Goal: Information Seeking & Learning: Find specific fact

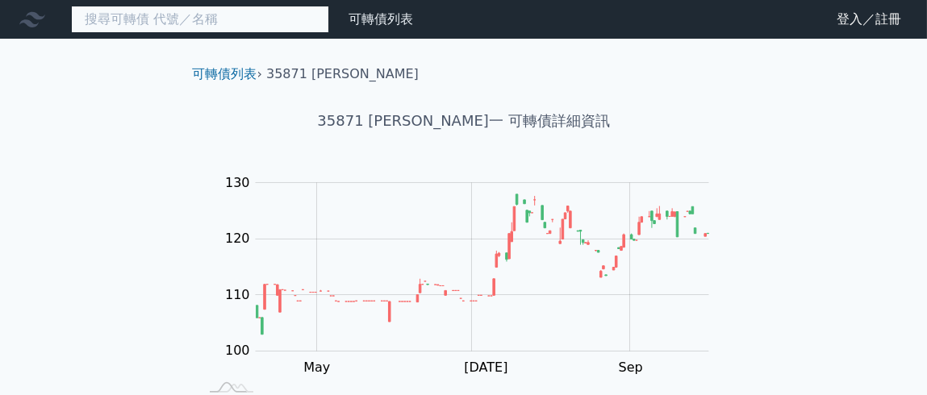
click at [155, 26] on input at bounding box center [200, 19] width 258 height 27
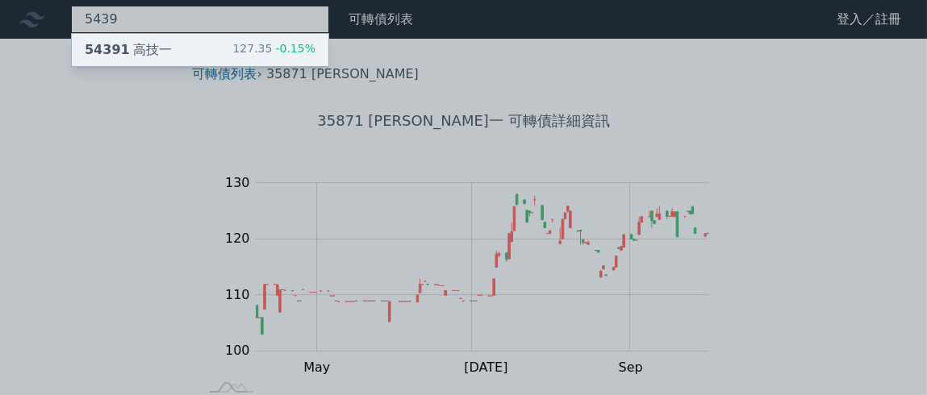
type input "5439"
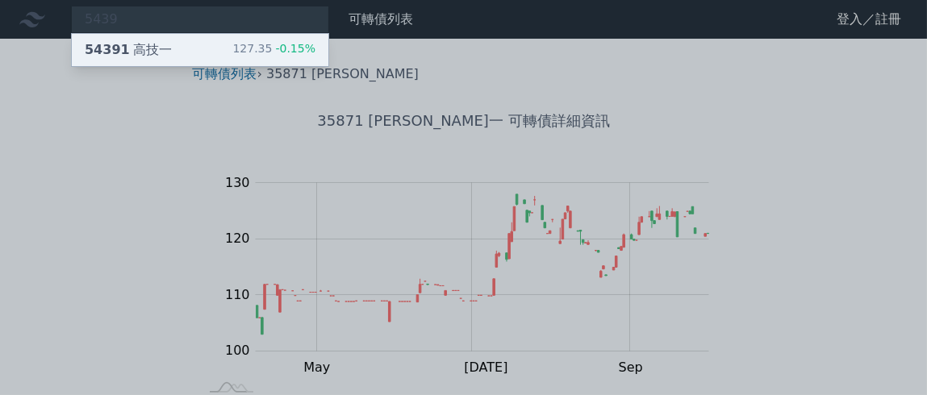
click at [156, 44] on div "54391 高技一" at bounding box center [128, 49] width 87 height 19
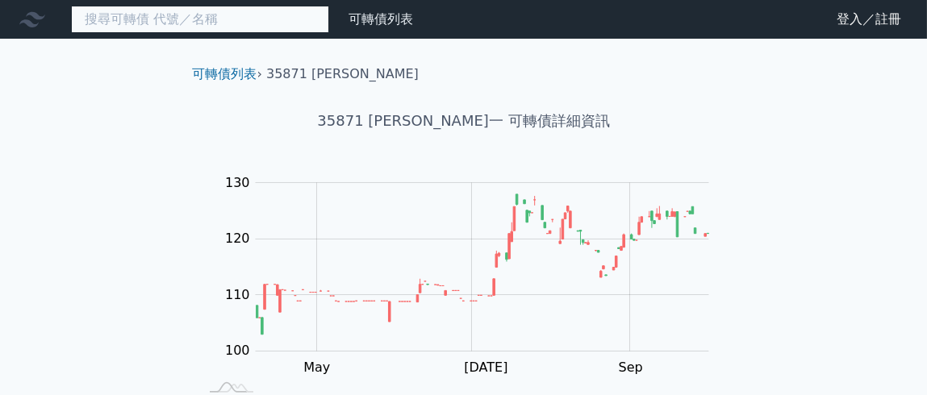
click at [180, 9] on input at bounding box center [200, 19] width 258 height 27
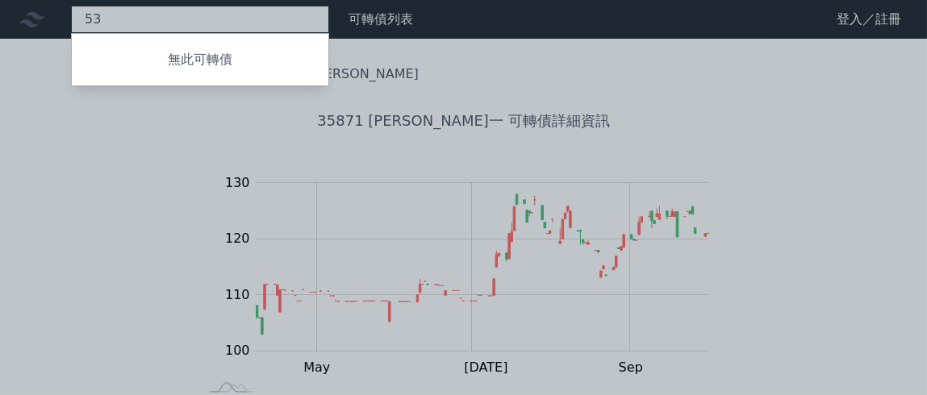
type input "5"
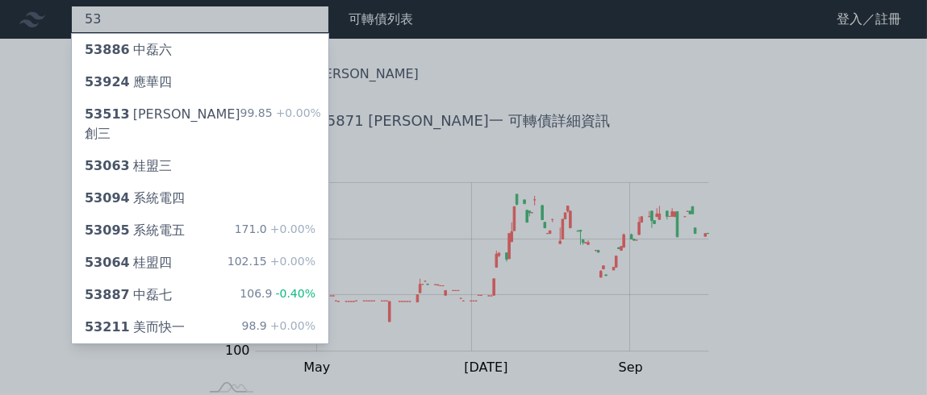
type input "5"
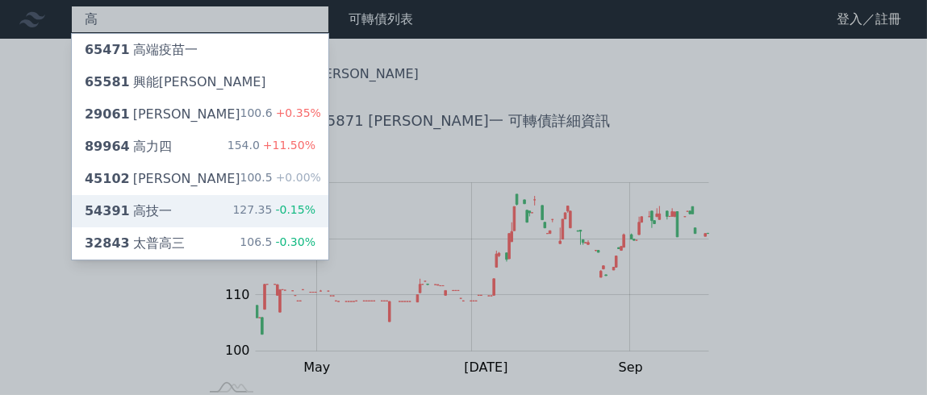
type input "高"
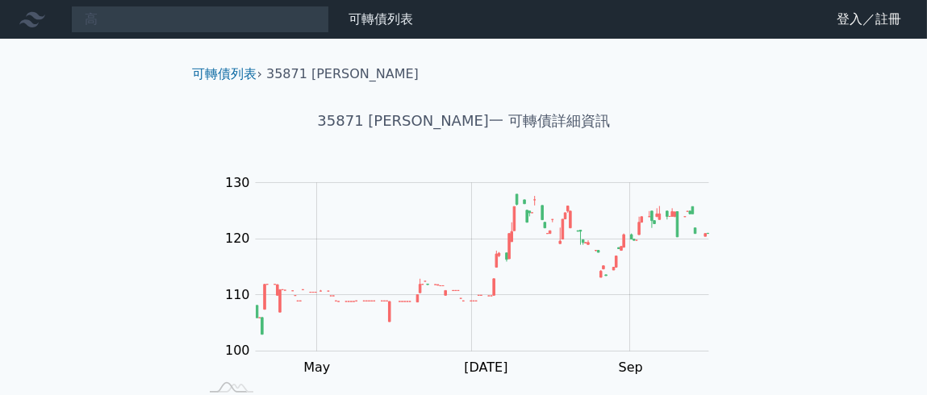
click at [198, 207] on div "高 可轉債列表 財務數據 可轉債列表 財務數據 登入／註冊 登入／註冊 可轉債列表 › 35871 閎康一 35871 閎康一 可轉債詳細資訊 Zoom Ou…" at bounding box center [463, 383] width 927 height 767
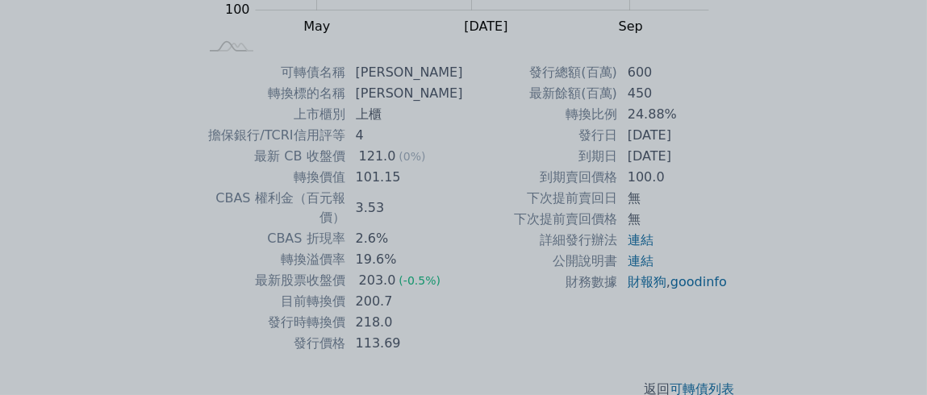
scroll to position [351, 0]
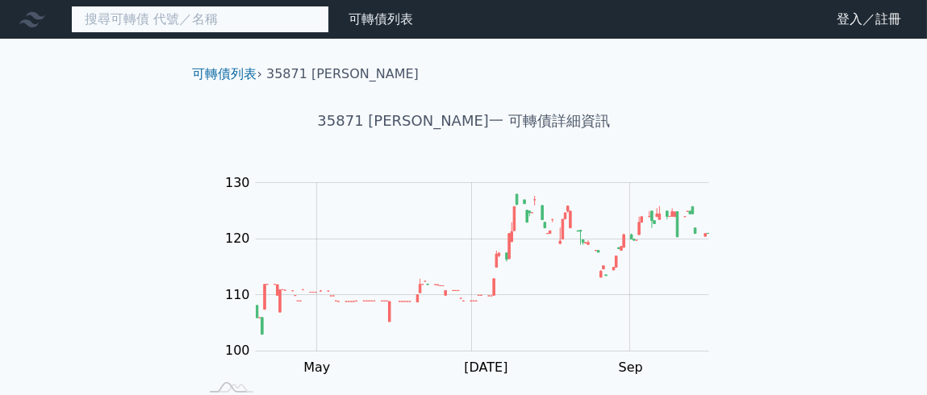
click at [280, 23] on input at bounding box center [200, 19] width 258 height 27
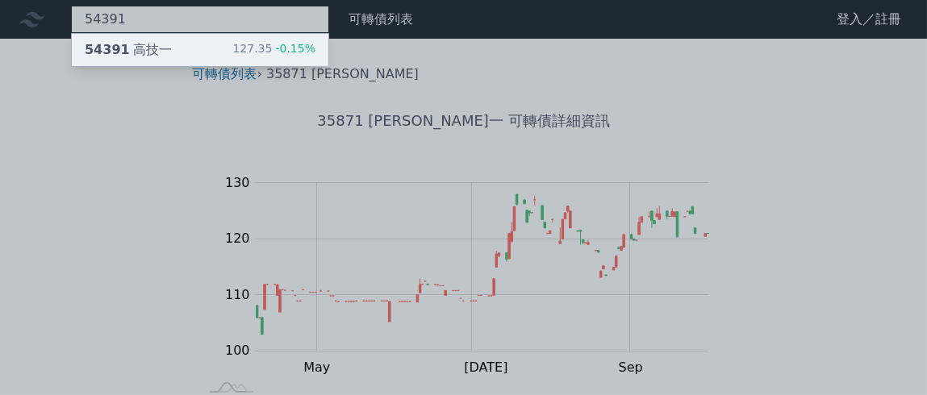
type input "54391"
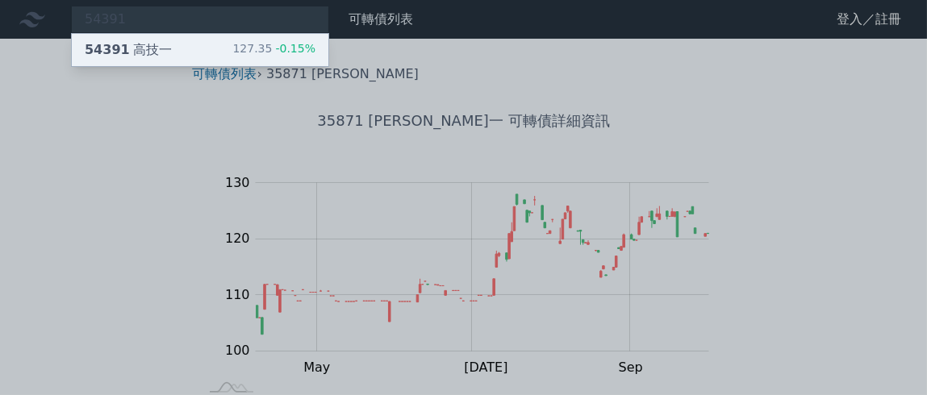
click at [243, 46] on div "127.35 -0.15%" at bounding box center [273, 49] width 83 height 19
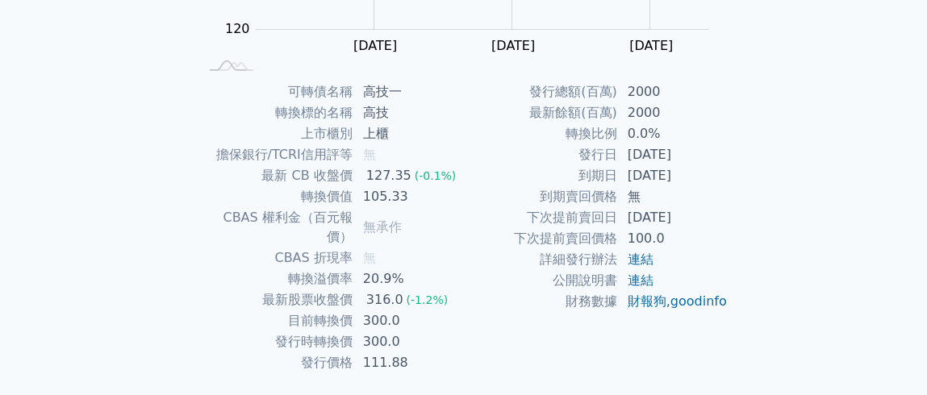
scroll to position [351, 0]
